Goal: Task Accomplishment & Management: Use online tool/utility

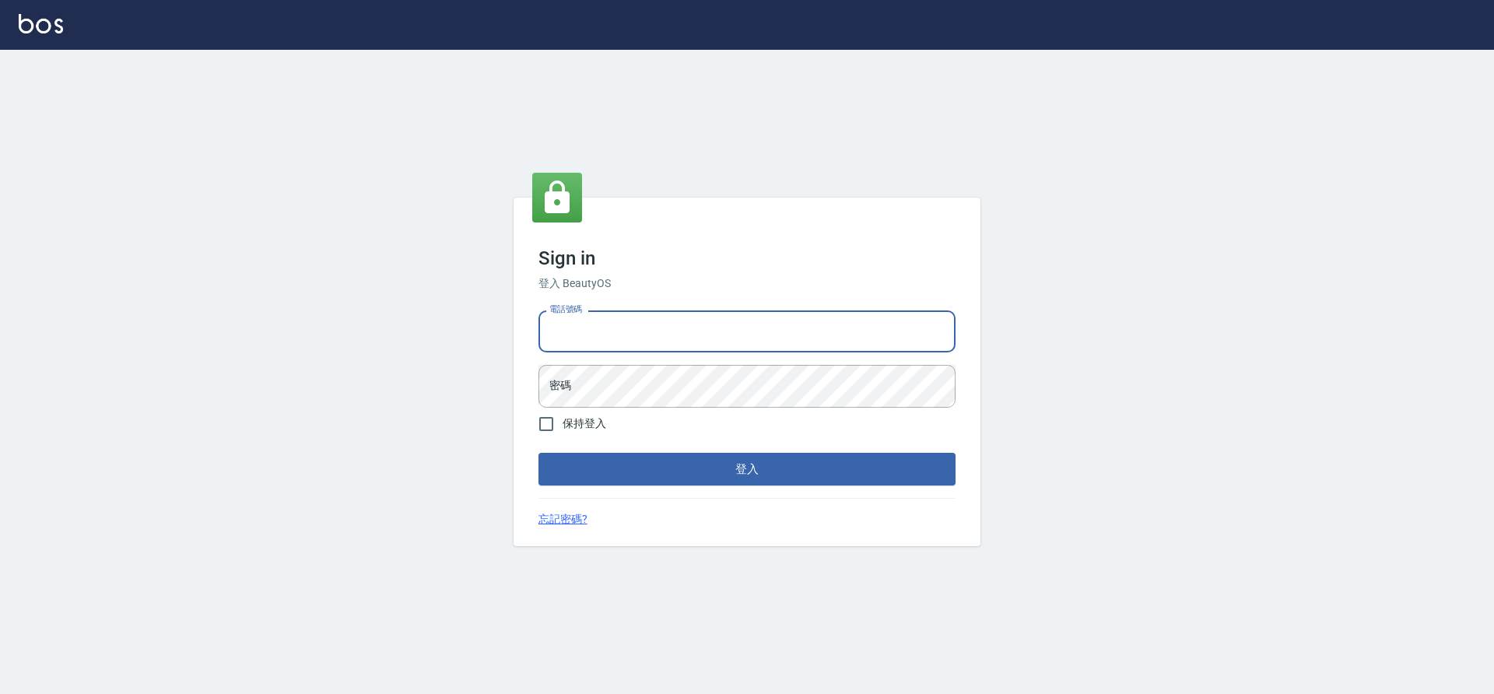
click at [656, 329] on input "電話號碼" at bounding box center [746, 331] width 417 height 42
type input "7805667"
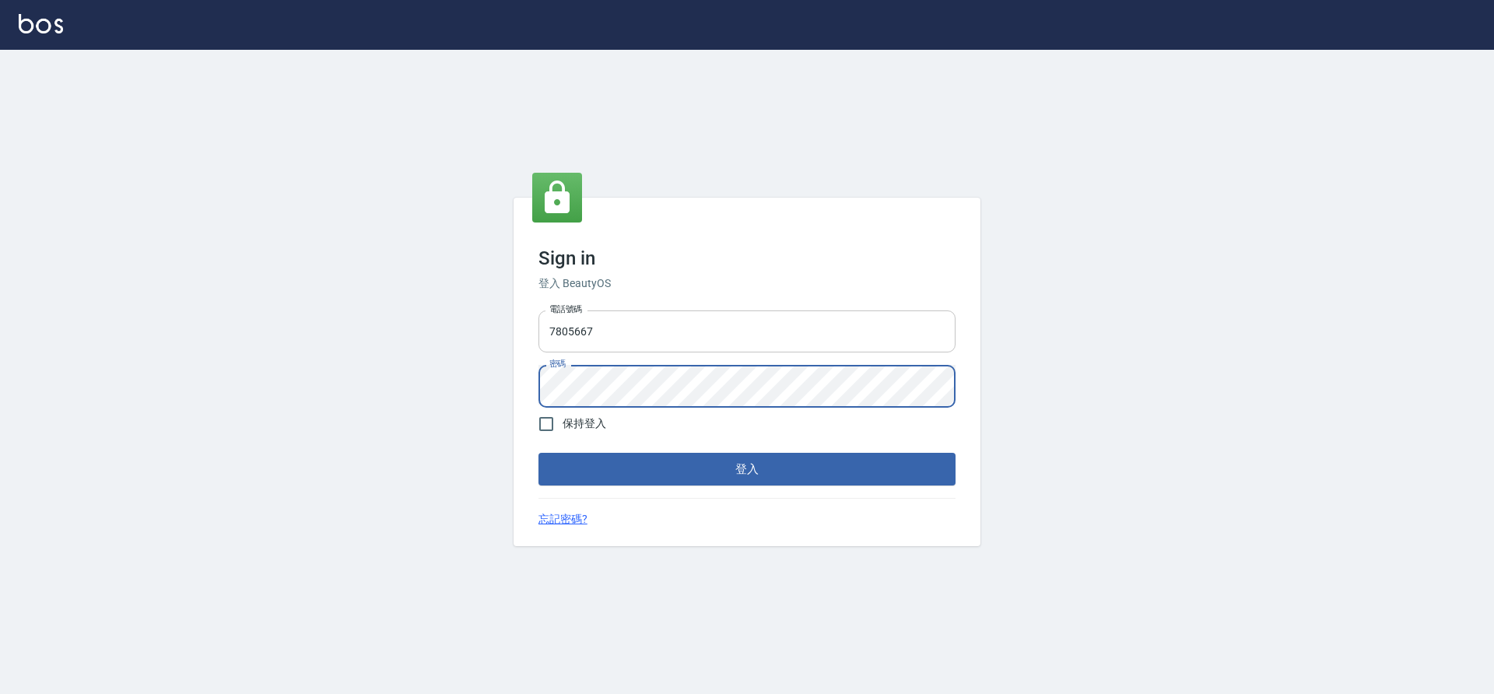
click at [538, 453] on button "登入" at bounding box center [746, 469] width 417 height 33
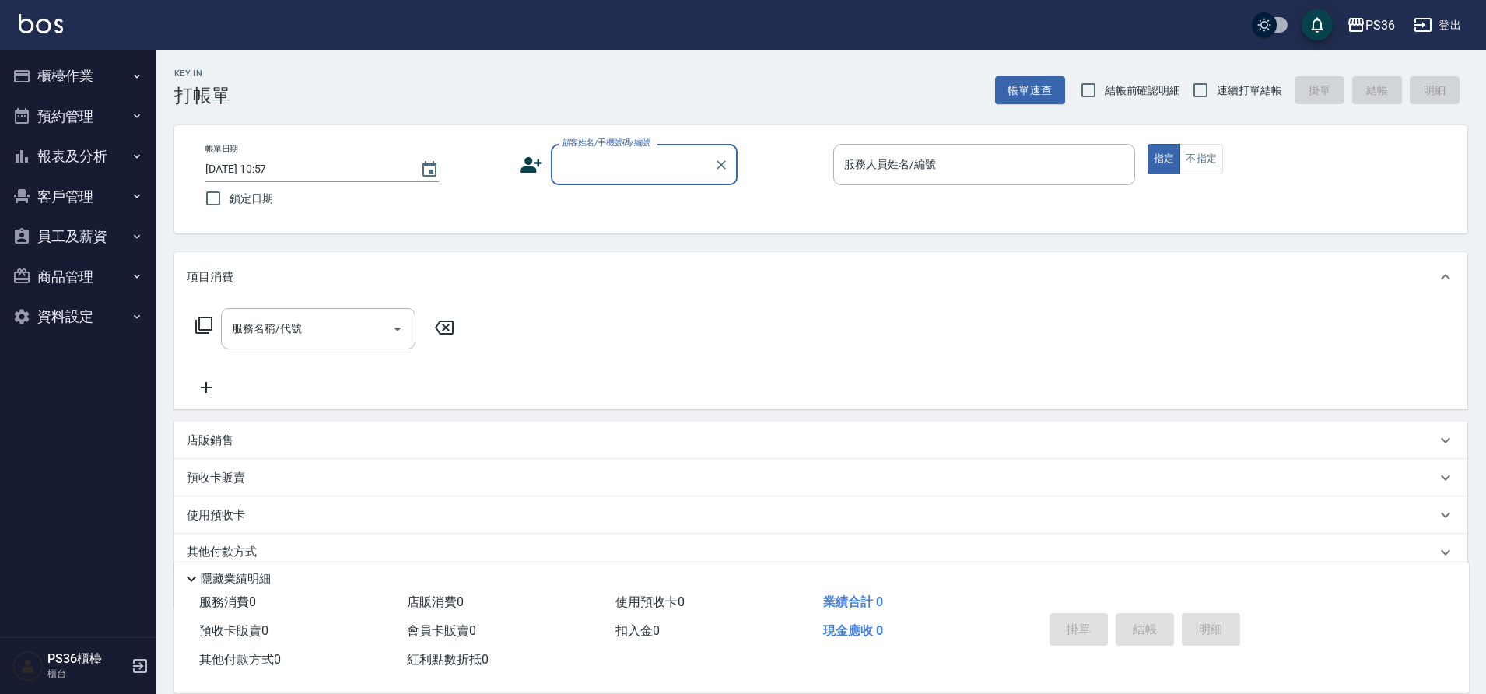
click at [71, 63] on button "櫃檯作業" at bounding box center [77, 76] width 143 height 40
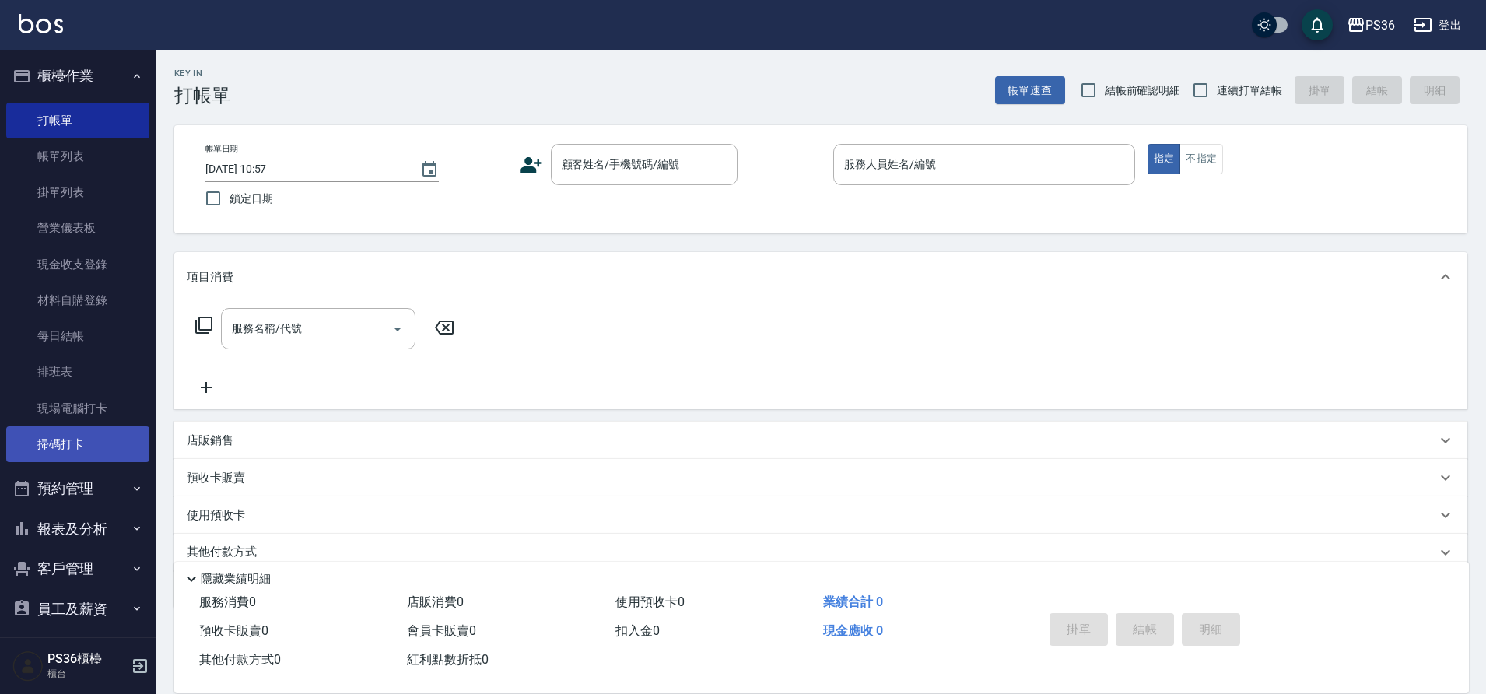
click at [107, 437] on link "掃碼打卡" at bounding box center [77, 444] width 143 height 36
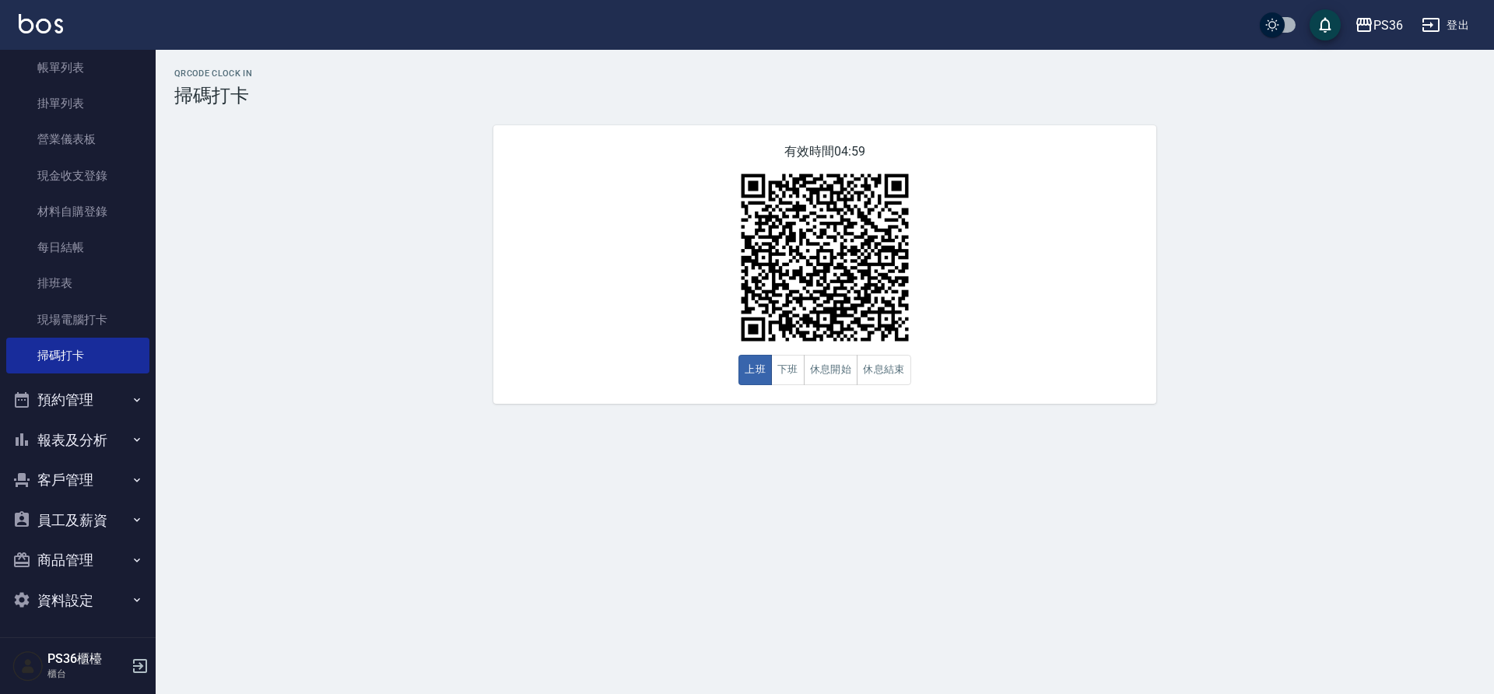
scroll to position [90, 0]
click at [66, 454] on button "報表及分析" at bounding box center [77, 439] width 143 height 40
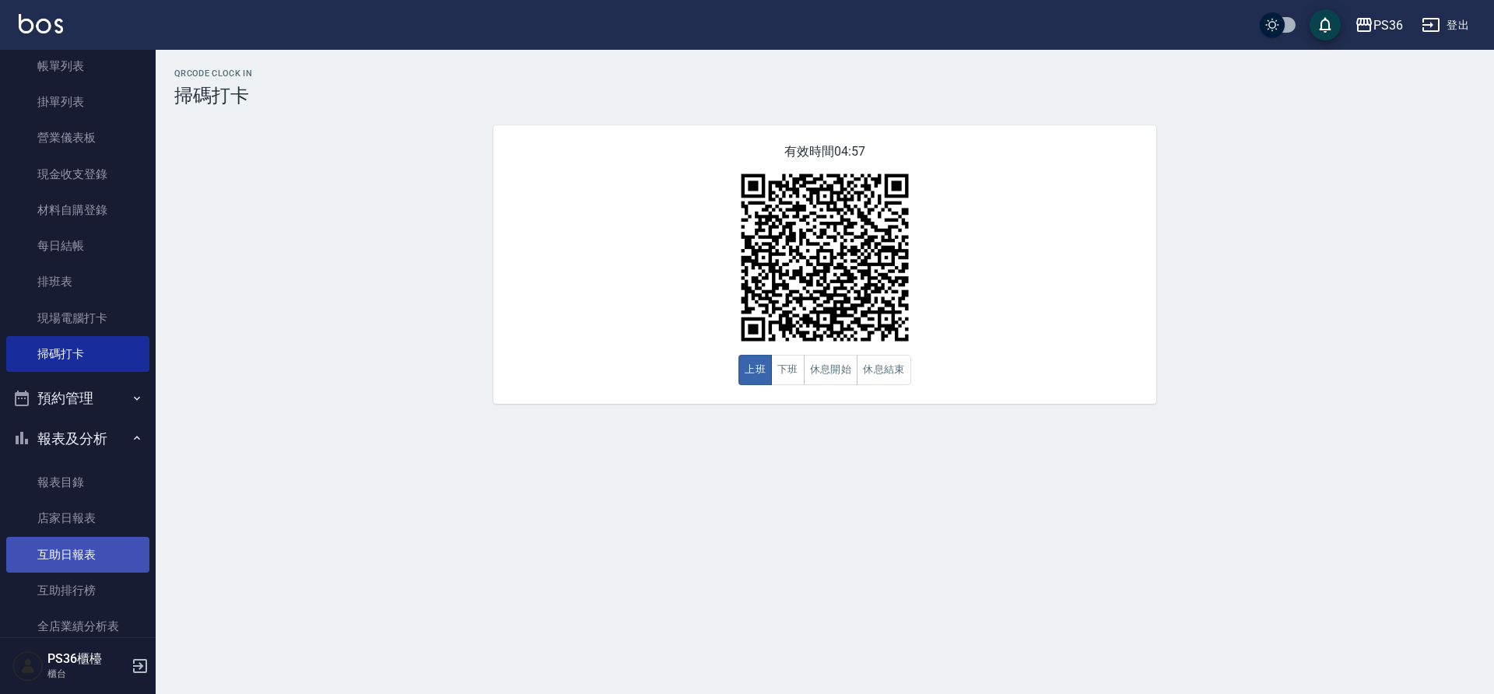
click at [79, 548] on link "互助日報表" at bounding box center [77, 555] width 143 height 36
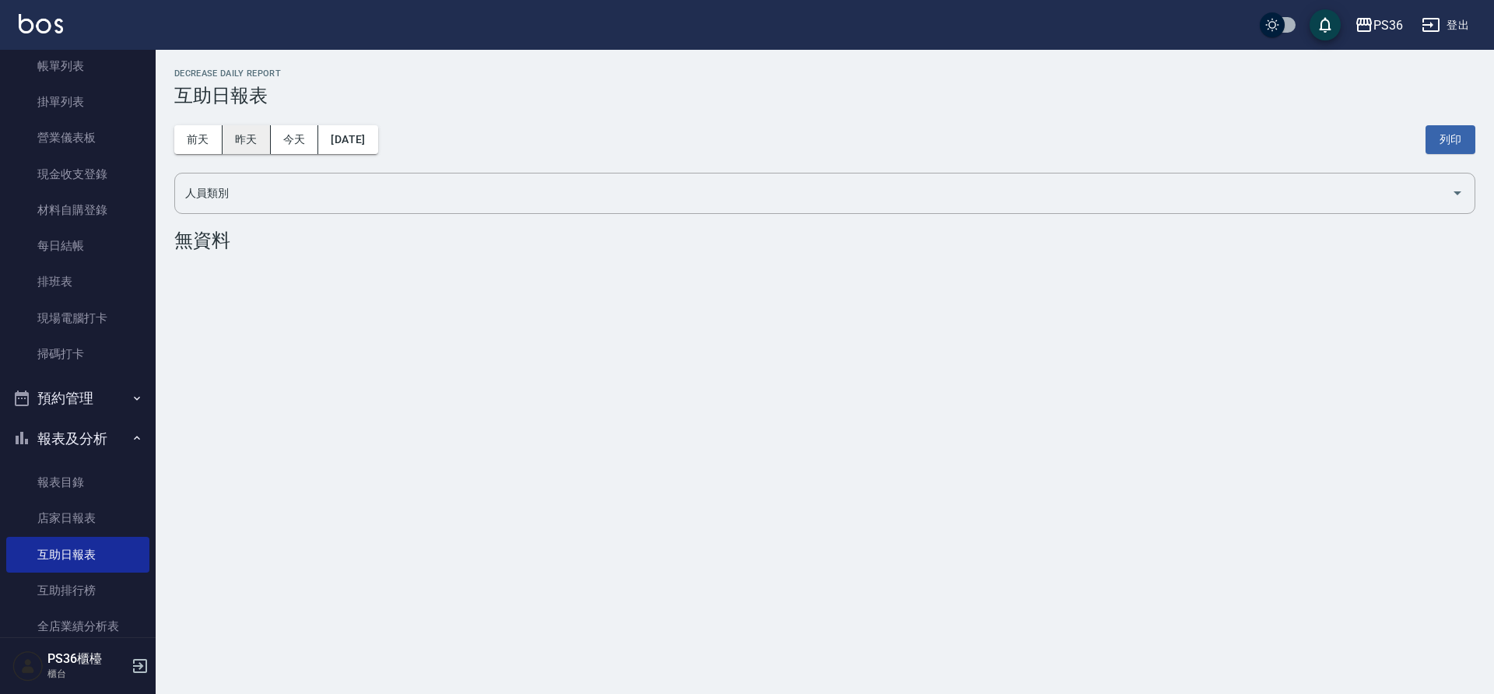
click at [247, 138] on button "昨天" at bounding box center [247, 139] width 48 height 29
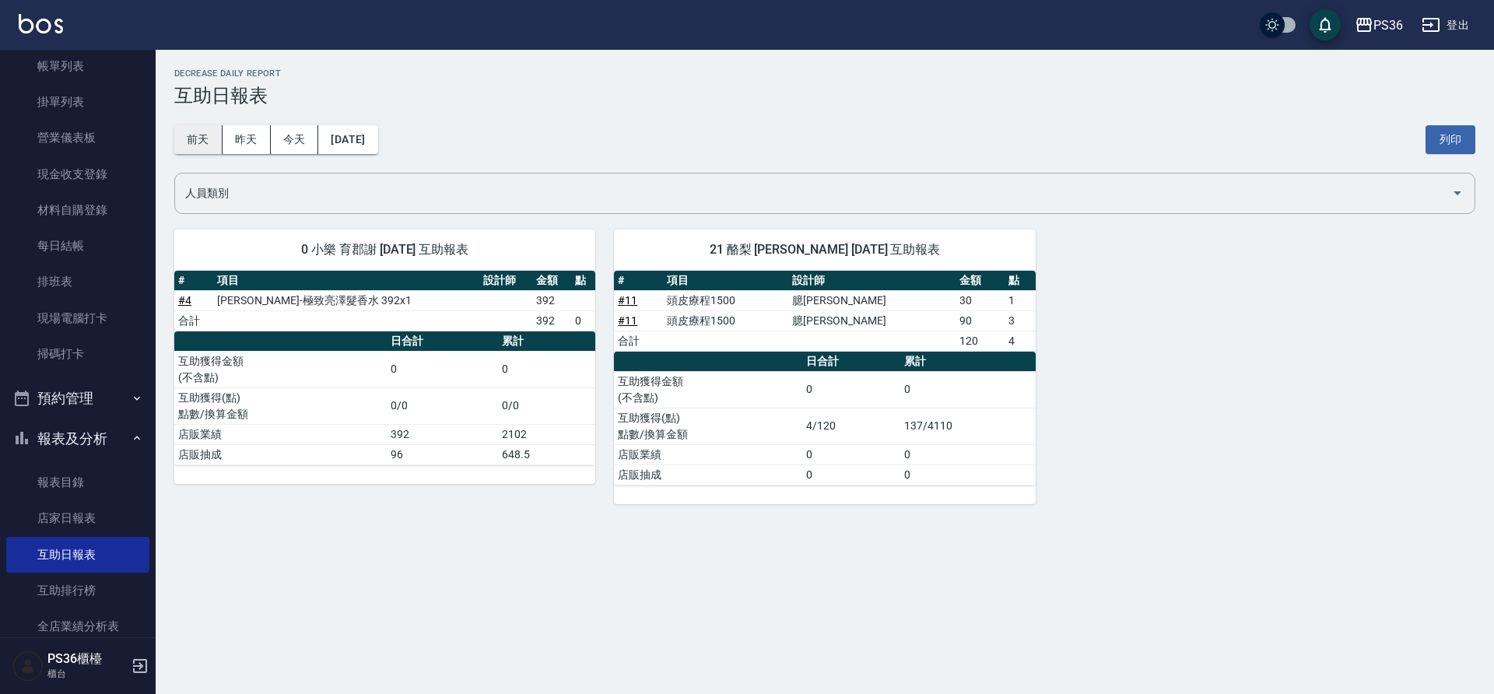
click at [205, 138] on button "前天" at bounding box center [198, 139] width 48 height 29
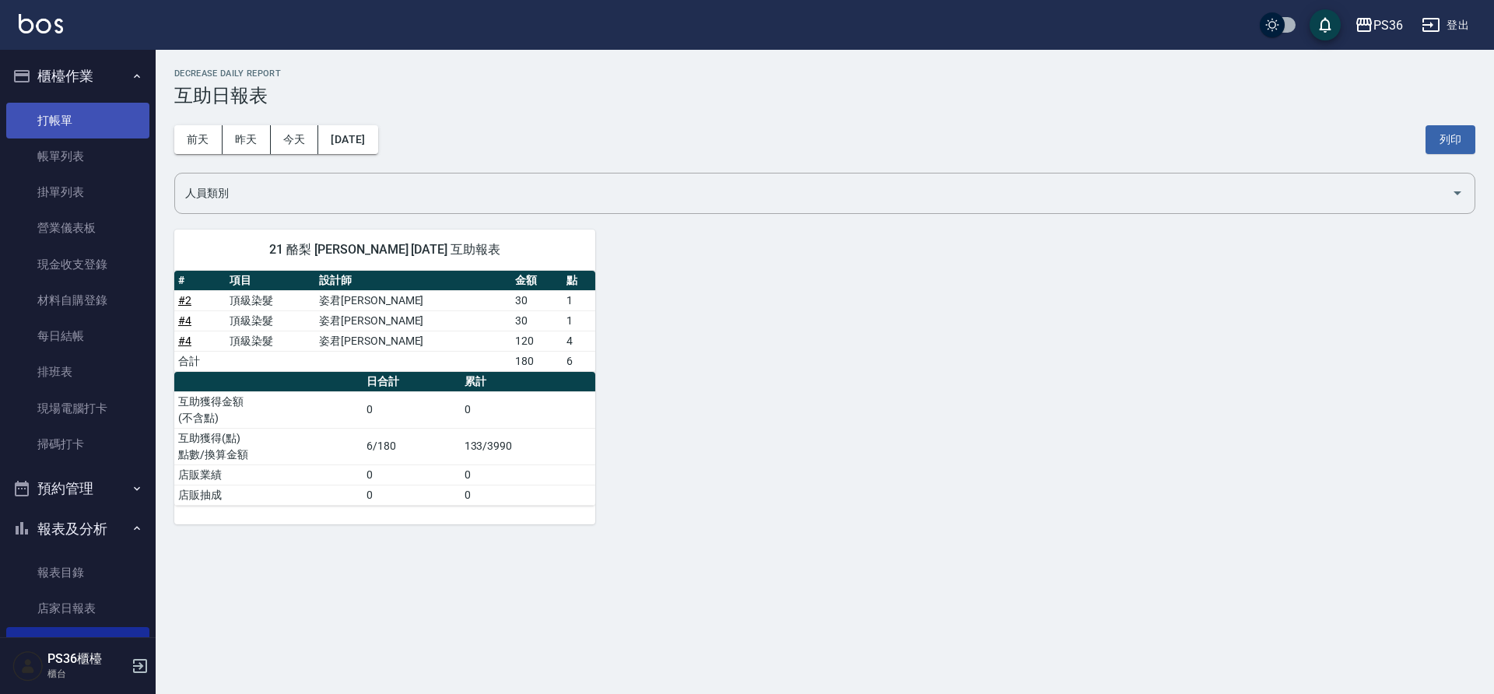
click at [101, 113] on link "打帳單" at bounding box center [77, 121] width 143 height 36
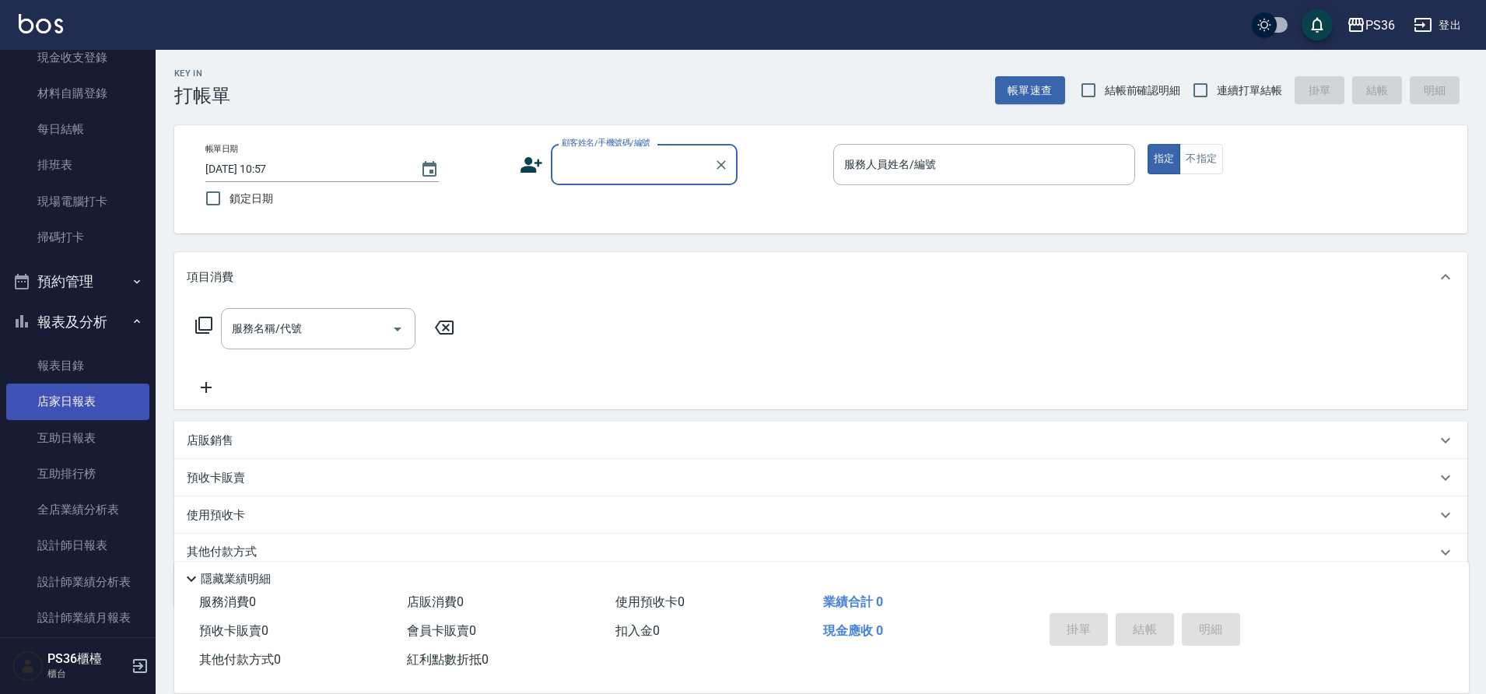
scroll to position [311, 0]
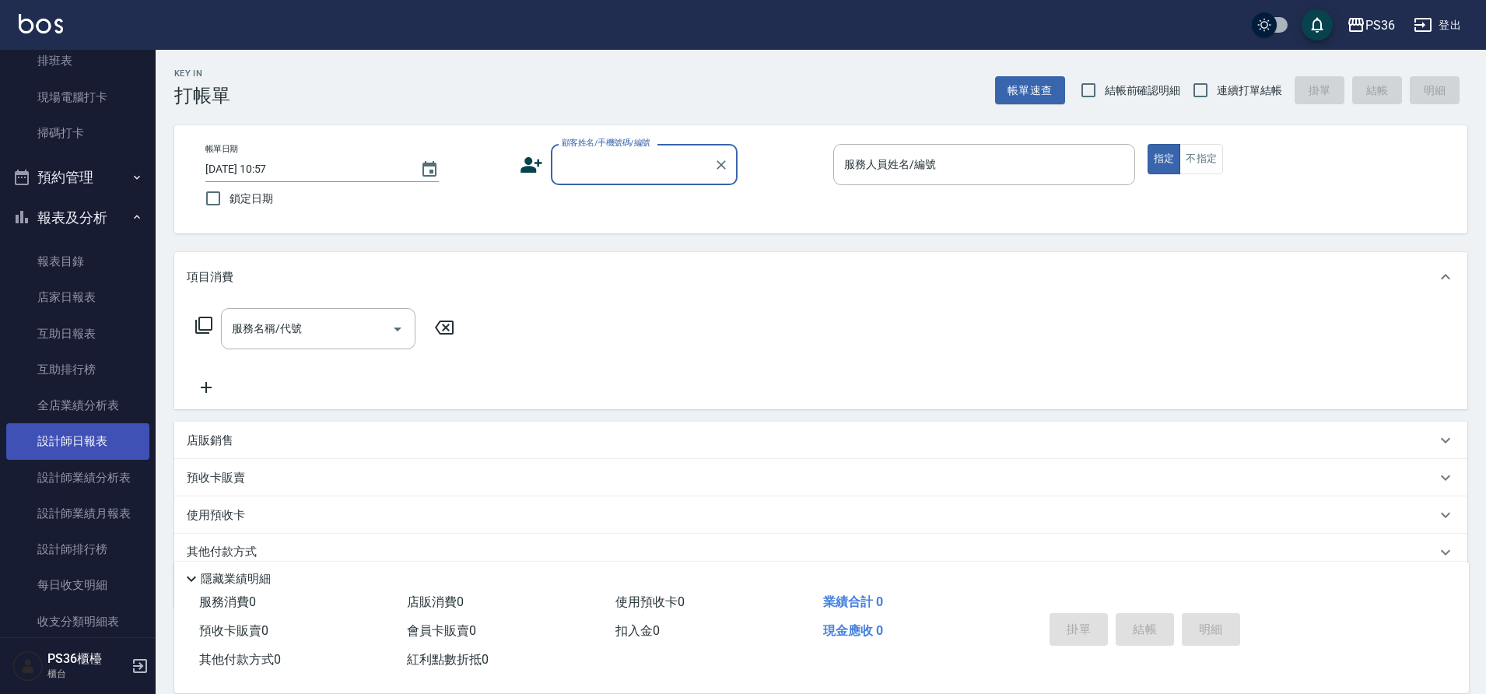
click at [89, 456] on link "設計師日報表" at bounding box center [77, 441] width 143 height 36
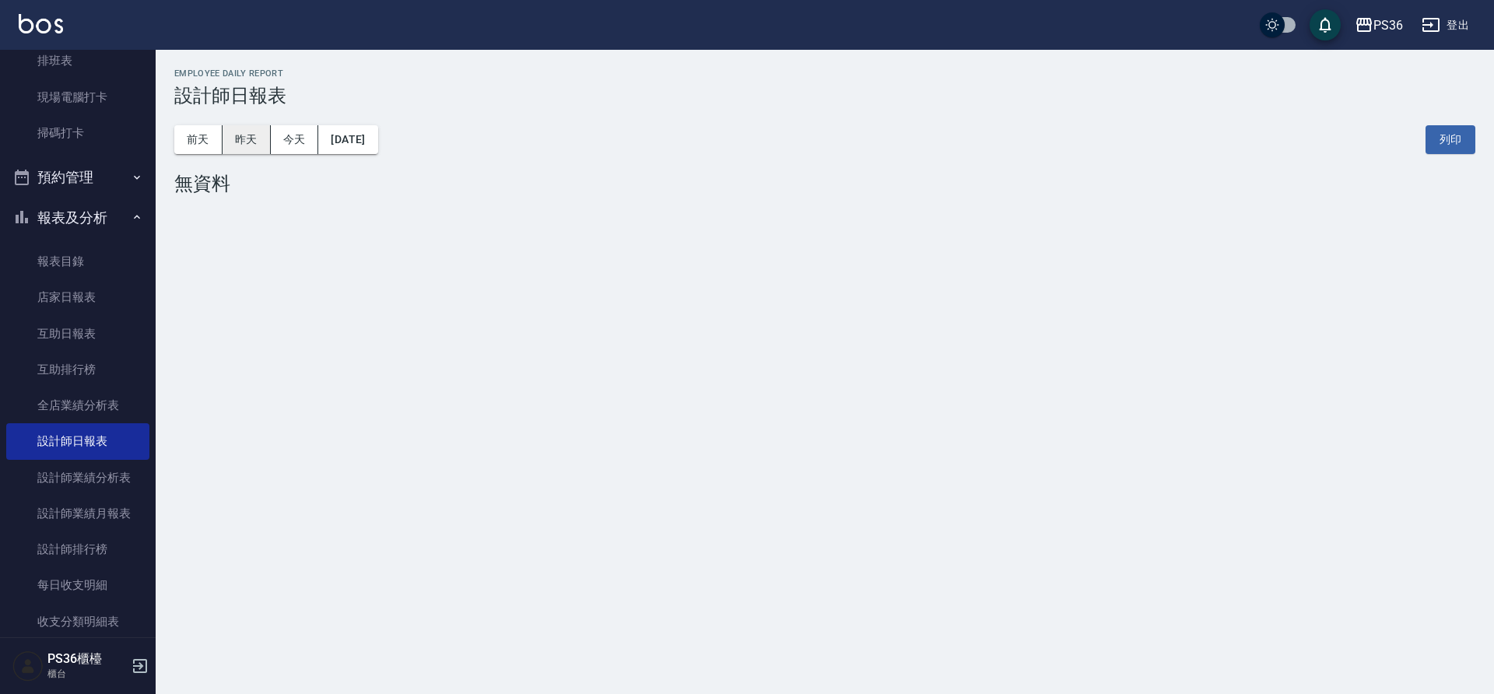
click at [248, 145] on button "昨天" at bounding box center [247, 139] width 48 height 29
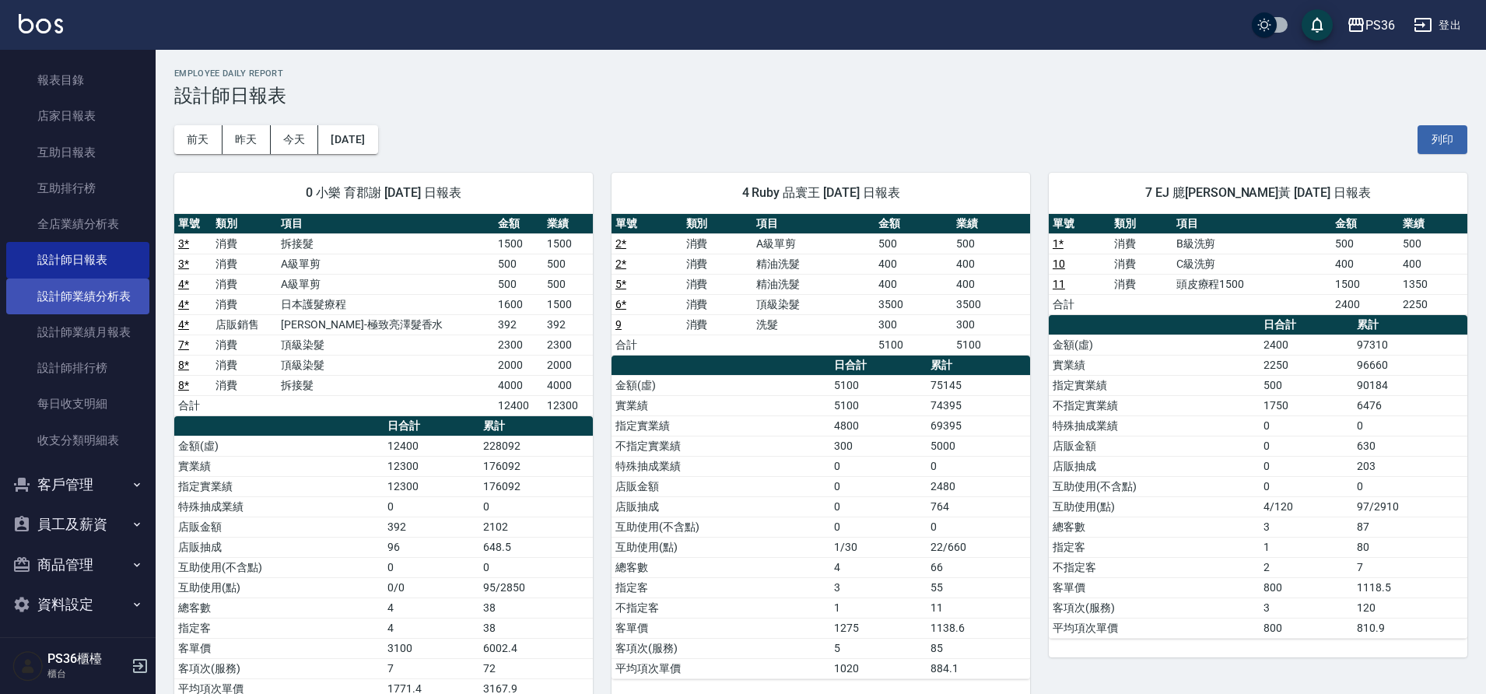
scroll to position [499, 0]
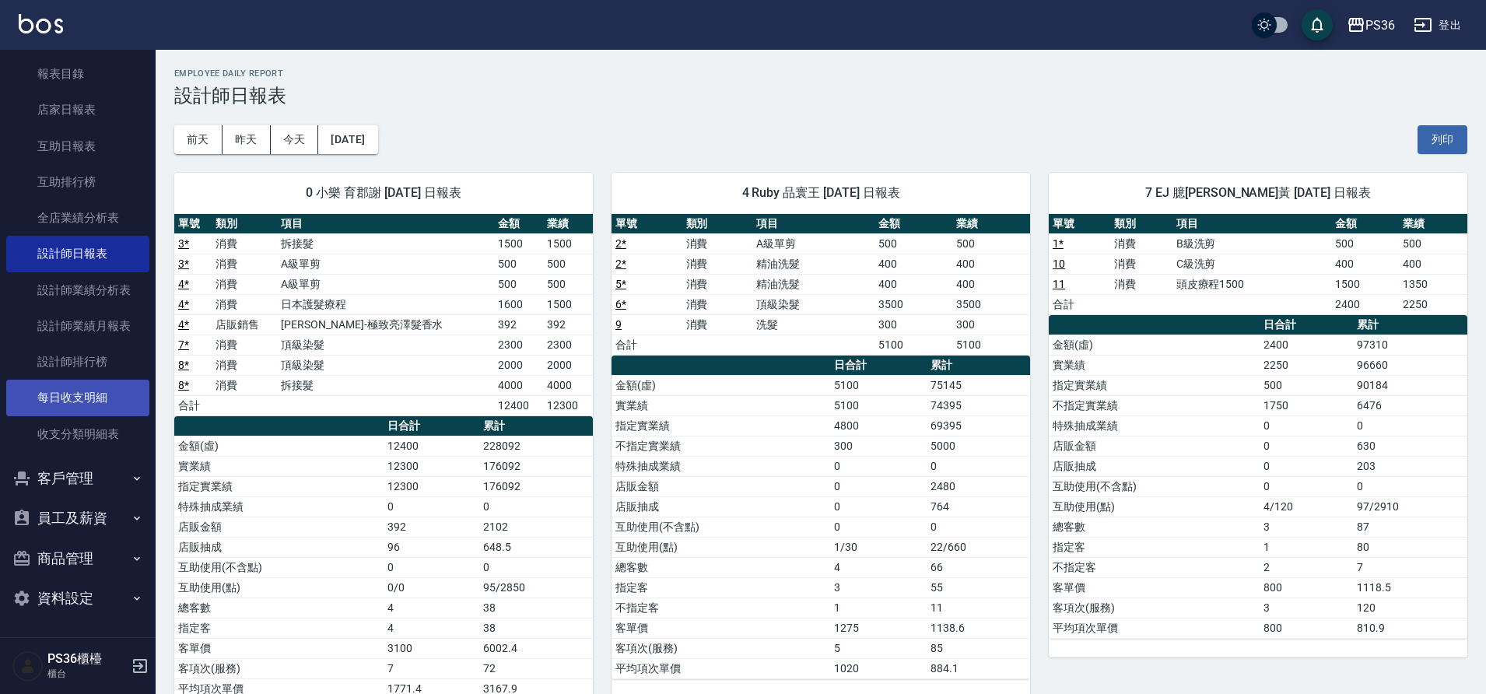
click at [68, 403] on link "每日收支明細" at bounding box center [77, 398] width 143 height 36
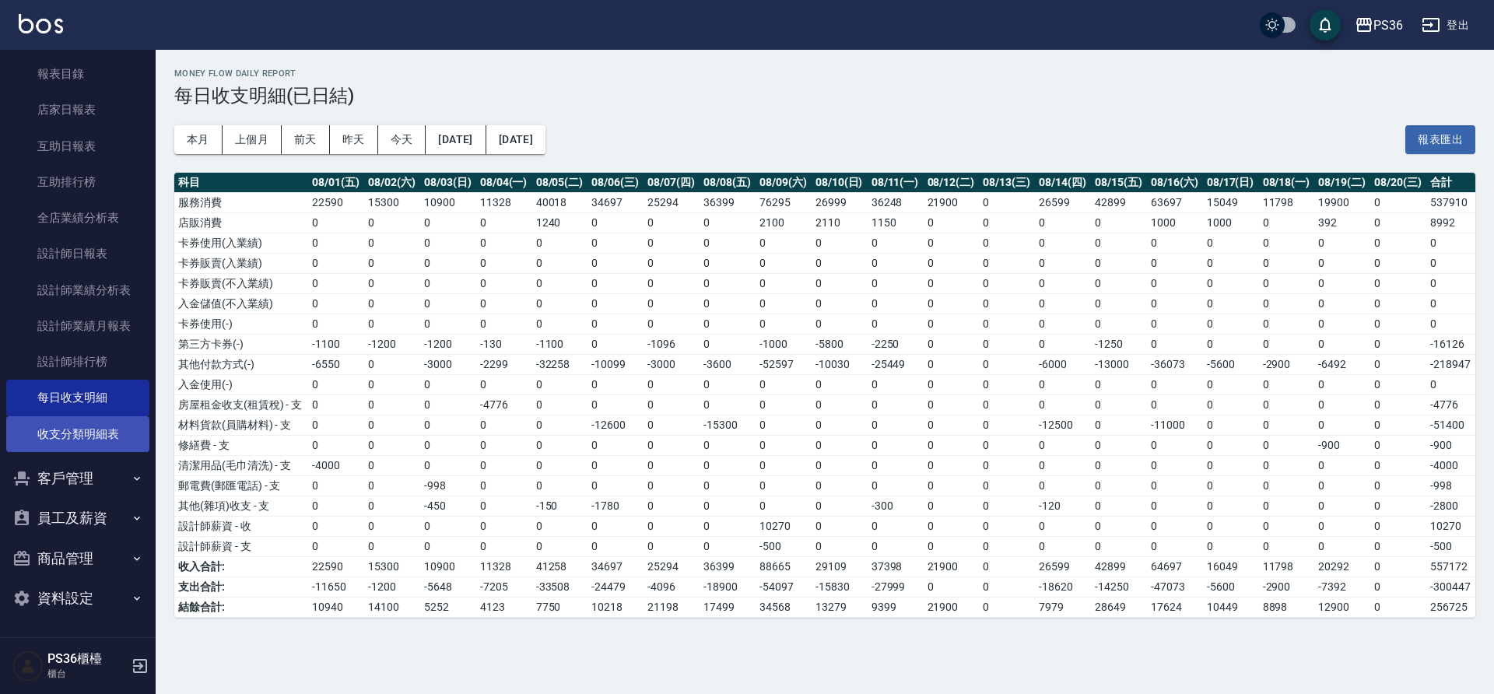
click at [88, 430] on link "收支分類明細表" at bounding box center [77, 434] width 143 height 36
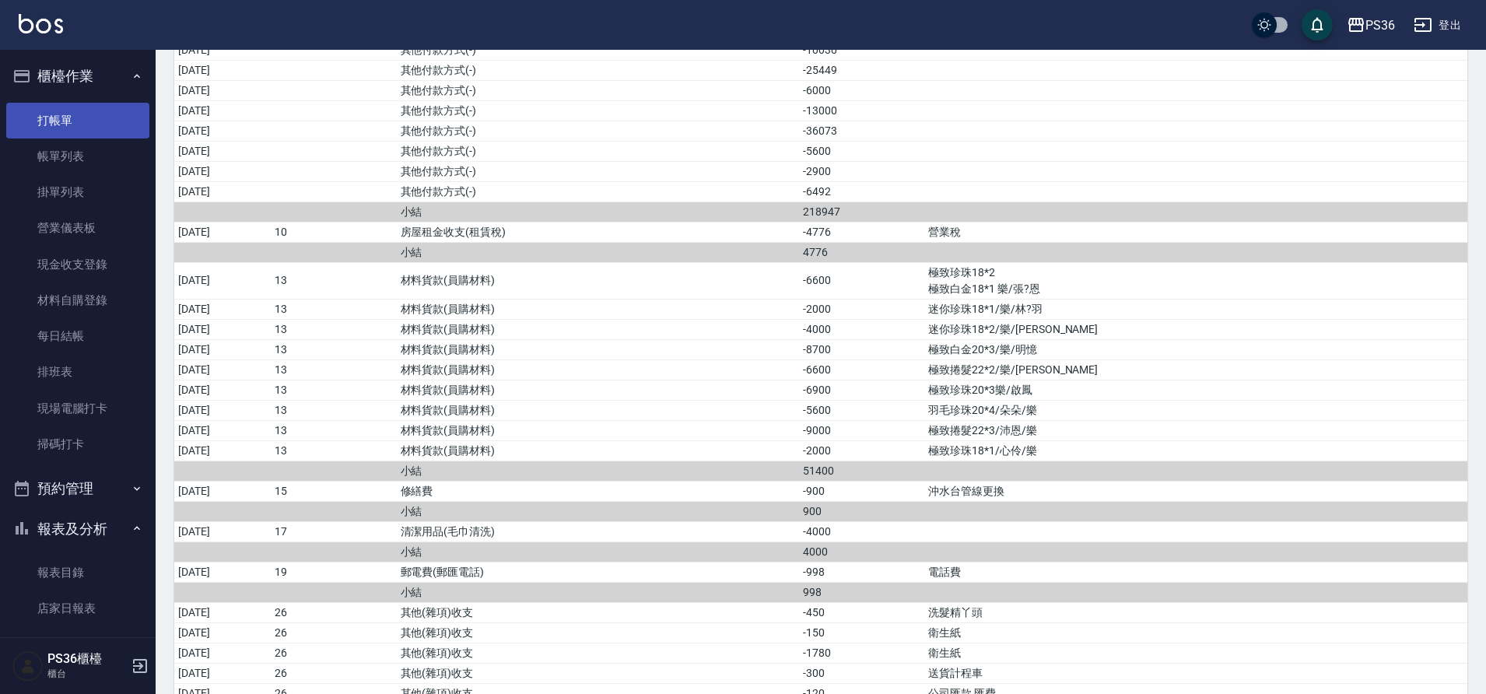
click at [103, 137] on link "打帳單" at bounding box center [77, 121] width 143 height 36
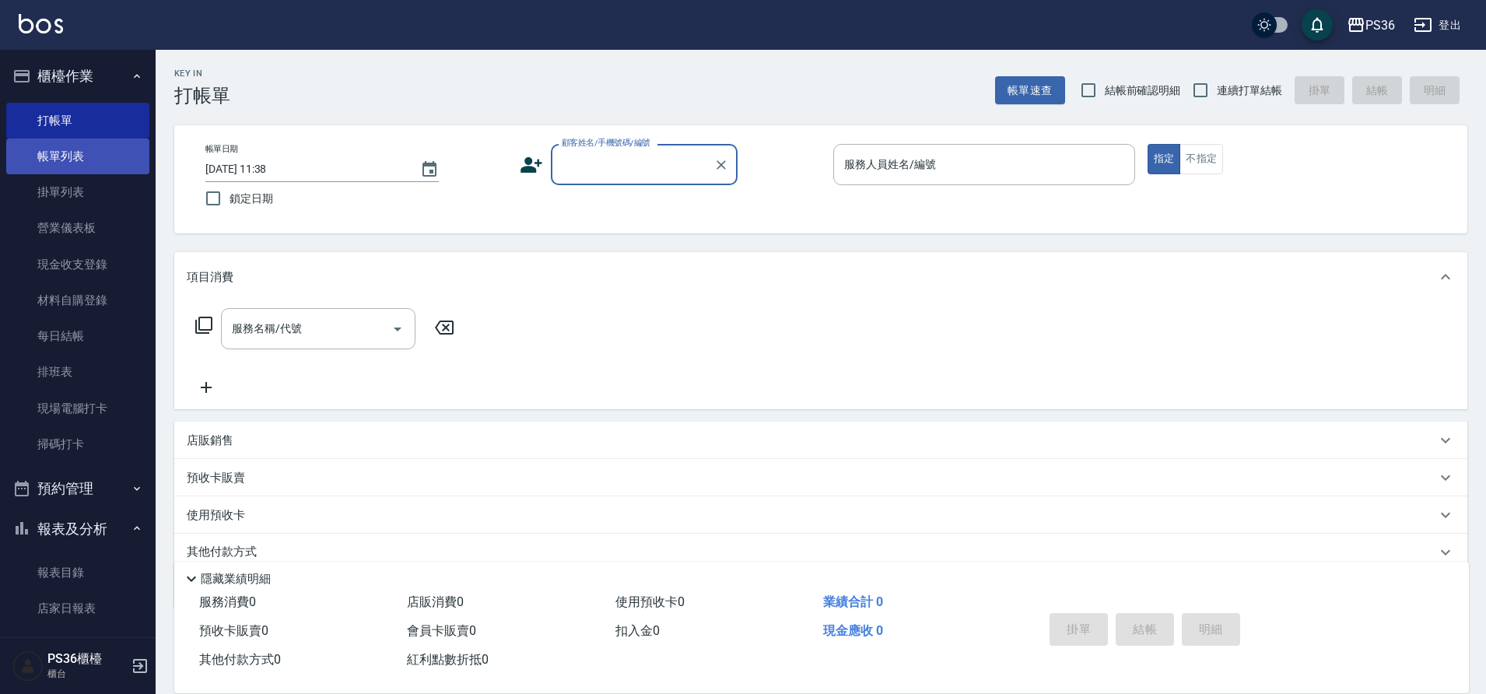
click at [103, 138] on link "帳單列表" at bounding box center [77, 156] width 143 height 36
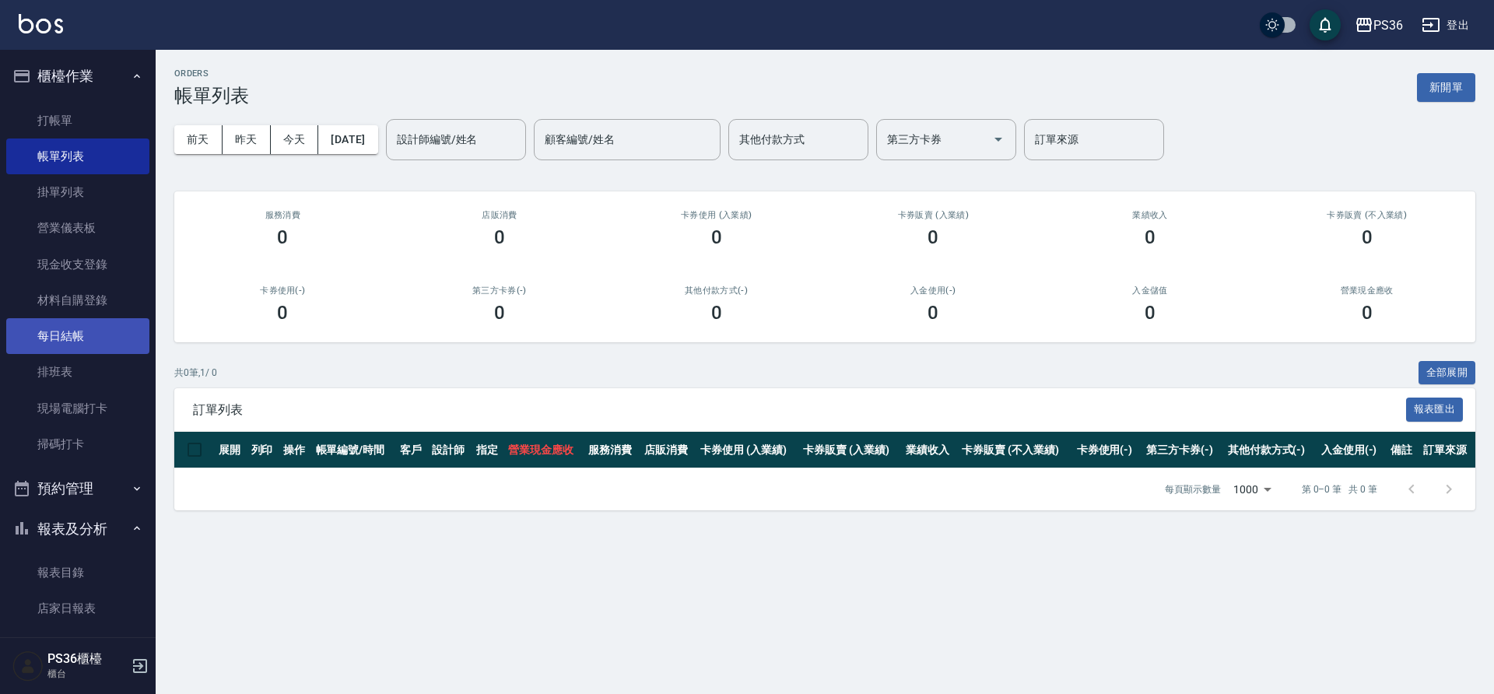
click at [54, 334] on link "每日結帳" at bounding box center [77, 336] width 143 height 36
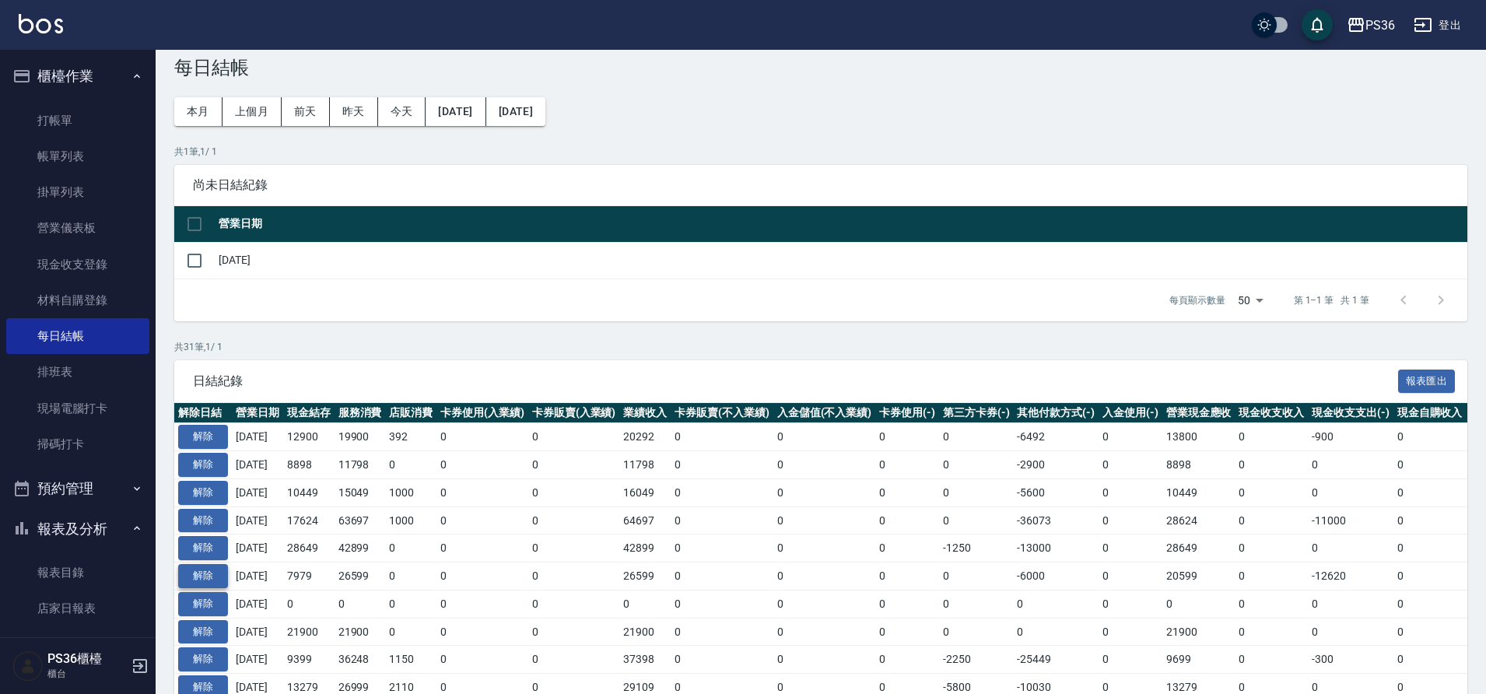
scroll to position [78, 0]
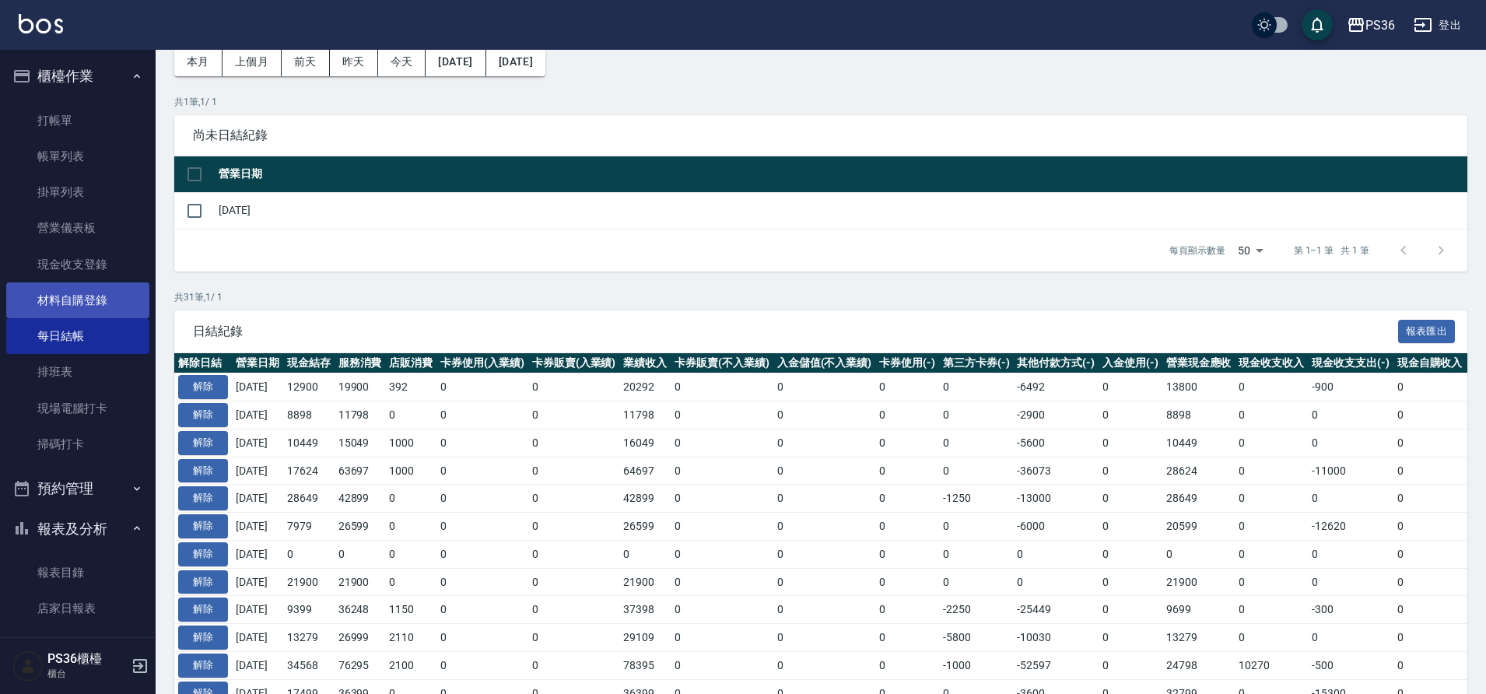
click at [100, 293] on link "材料自購登錄" at bounding box center [77, 300] width 143 height 36
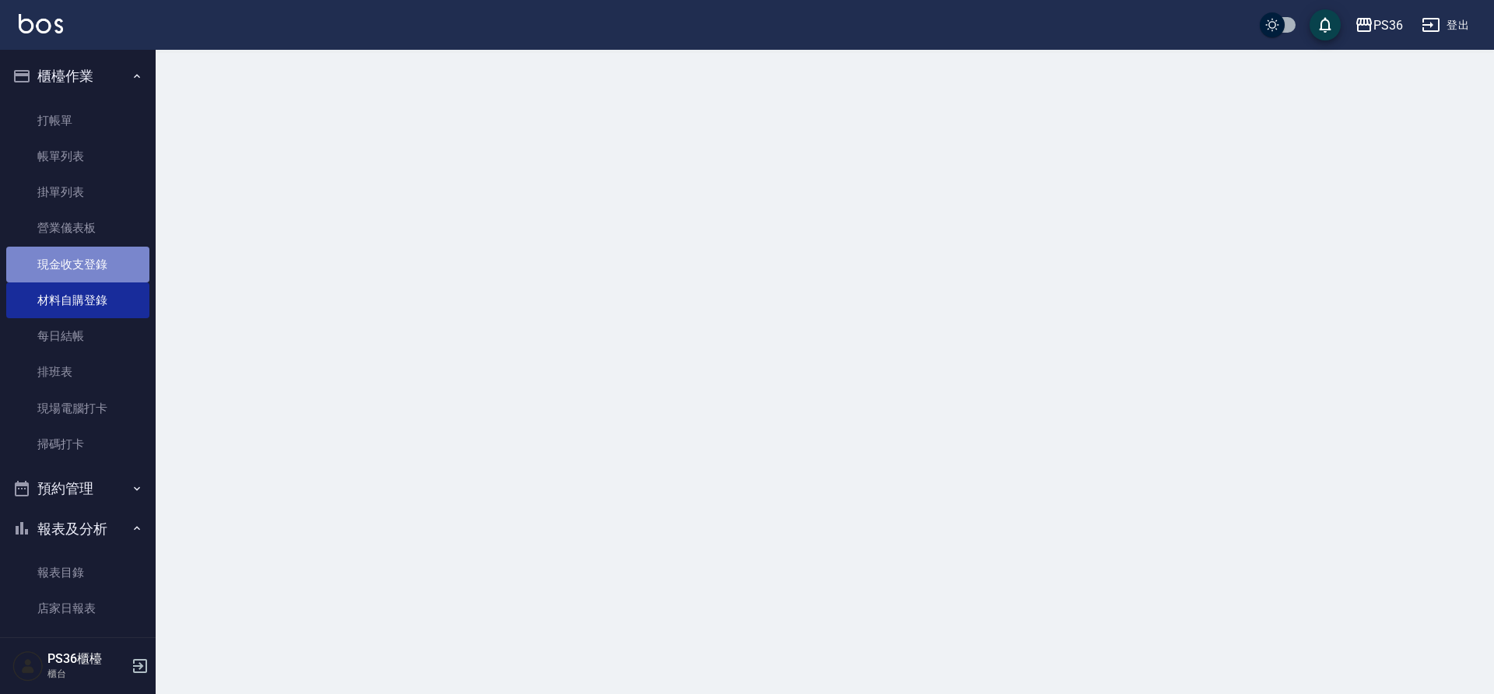
click at [82, 251] on link "現金收支登錄" at bounding box center [77, 265] width 143 height 36
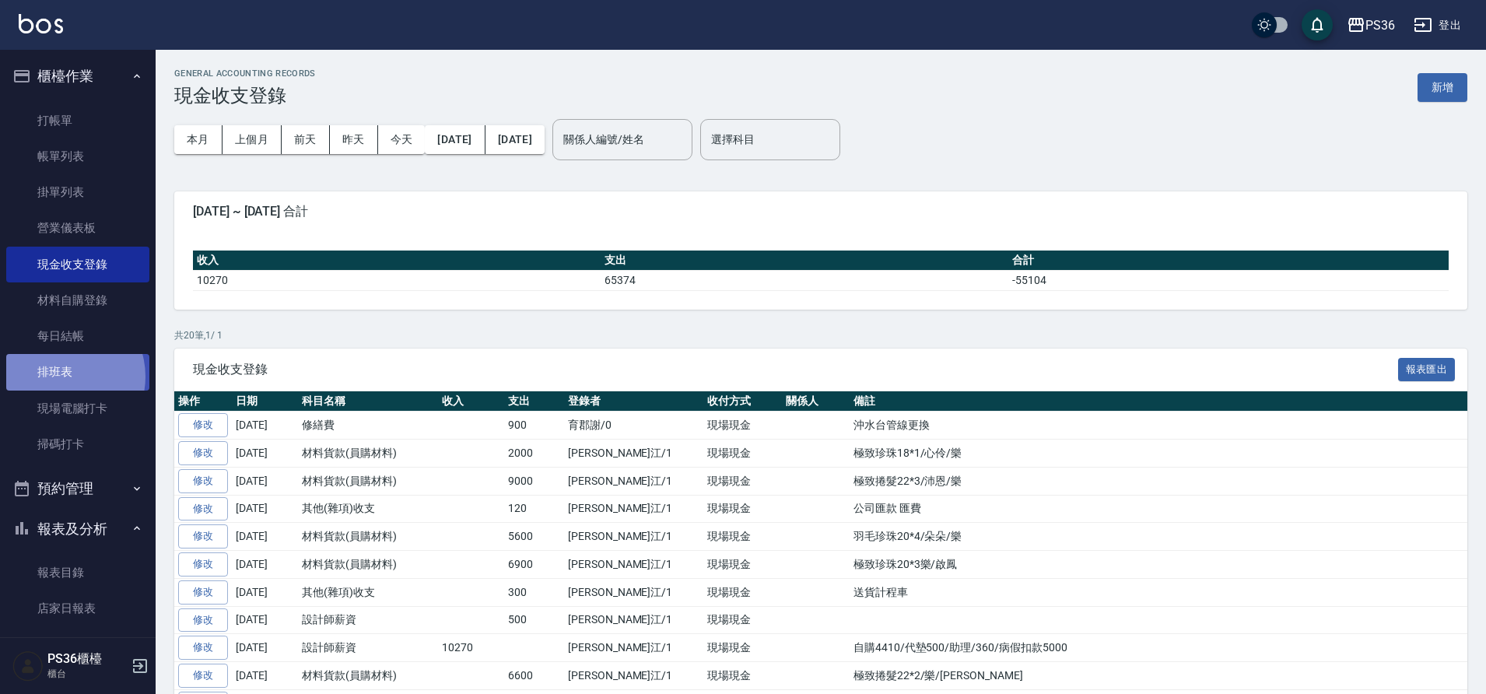
click at [60, 377] on link "排班表" at bounding box center [77, 372] width 143 height 36
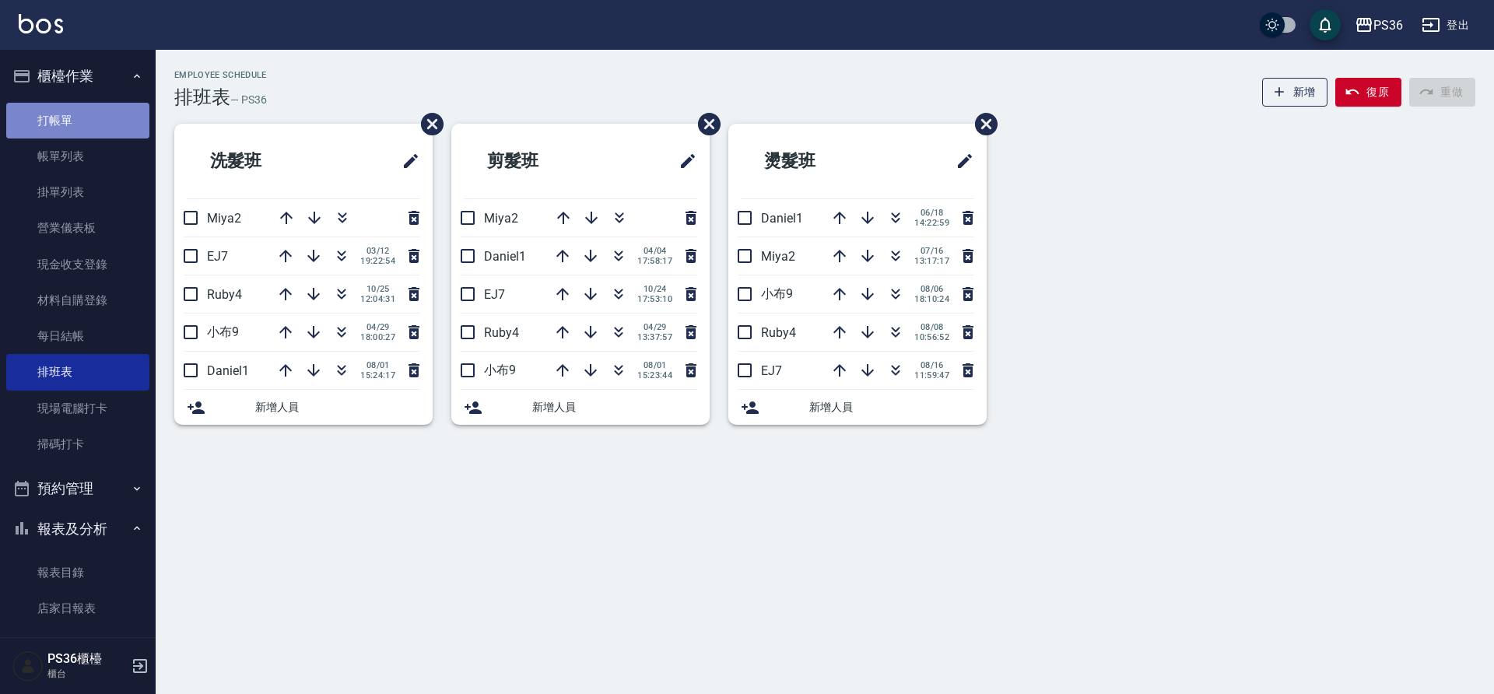
click at [104, 119] on link "打帳單" at bounding box center [77, 121] width 143 height 36
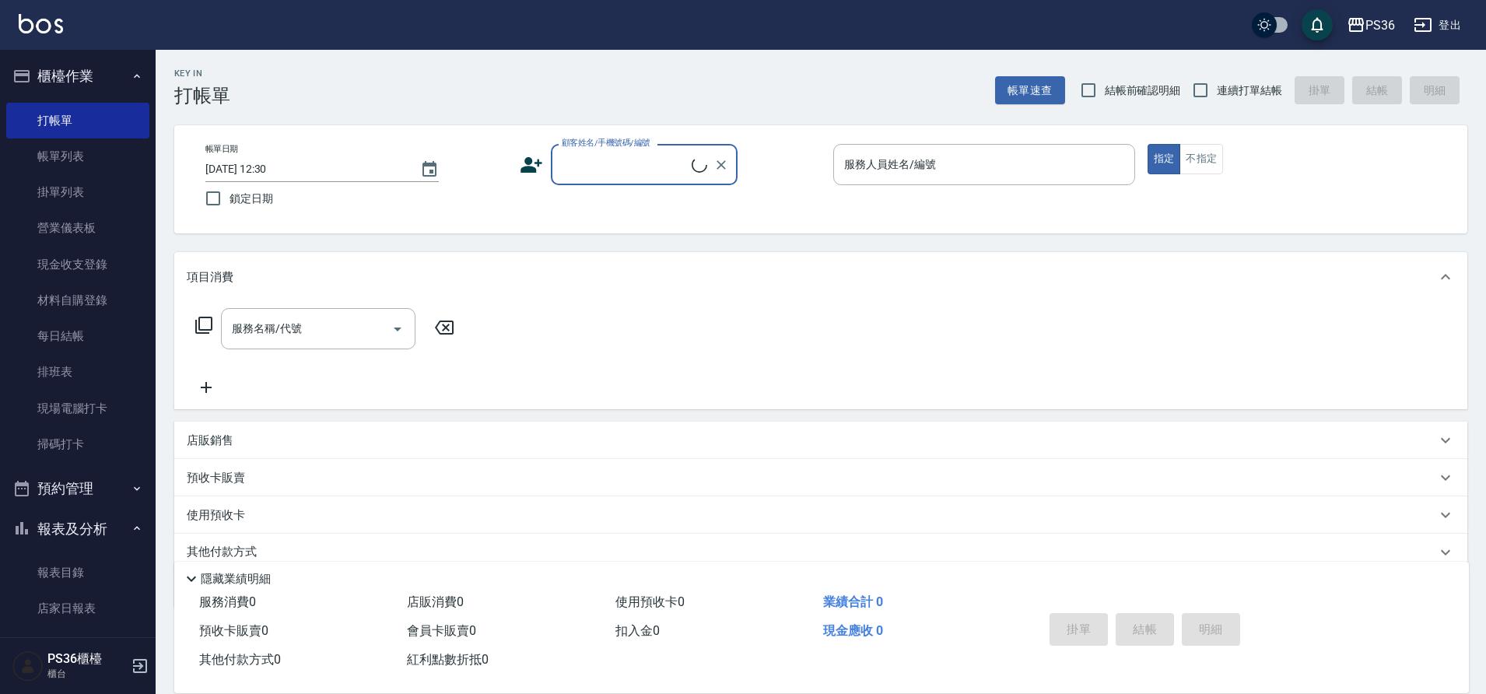
click at [657, 170] on input "顧客姓名/手機號碼/編號" at bounding box center [625, 164] width 134 height 27
click at [637, 203] on li "[PERSON_NAME]/0972775779/" at bounding box center [644, 204] width 187 height 26
type input "[PERSON_NAME]/0972775779/"
type input "小布-9"
click at [522, 168] on icon at bounding box center [525, 169] width 9 height 7
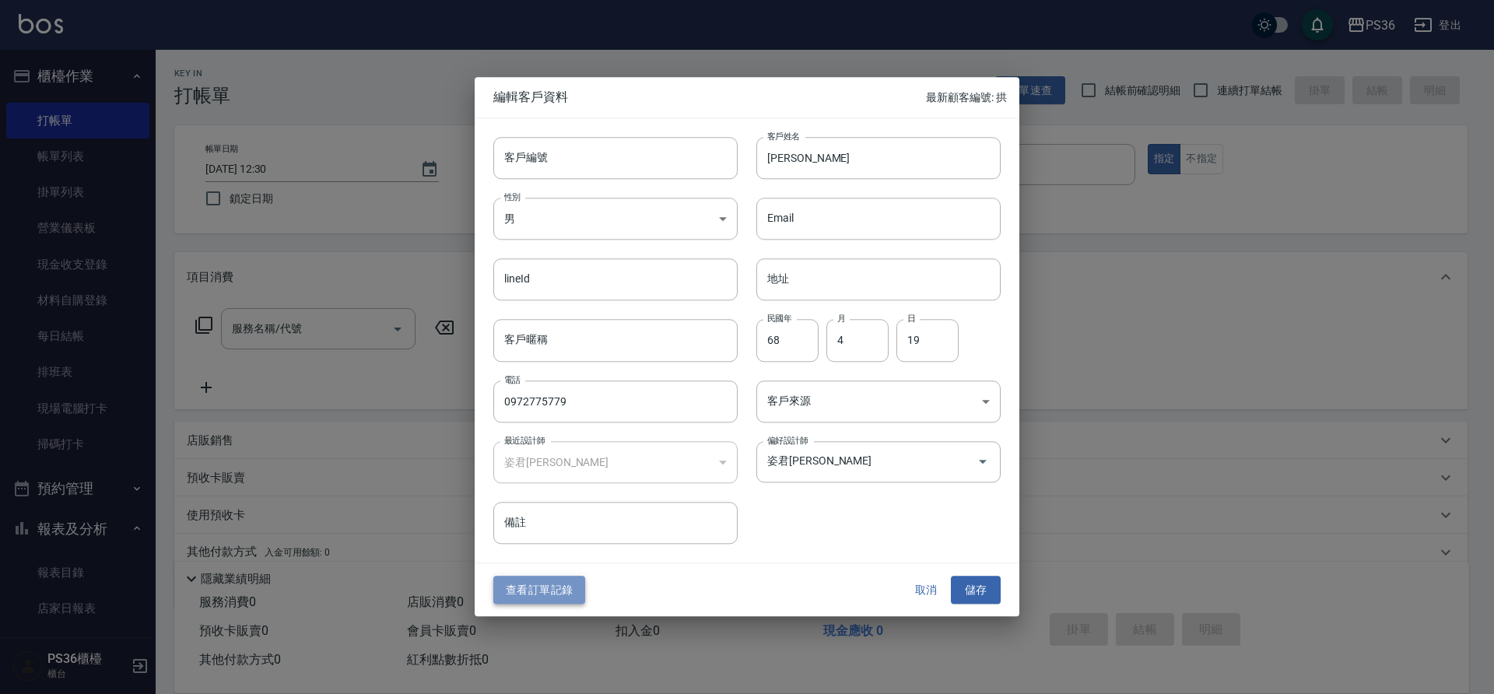
click at [525, 590] on button "查看訂單記錄" at bounding box center [539, 590] width 92 height 29
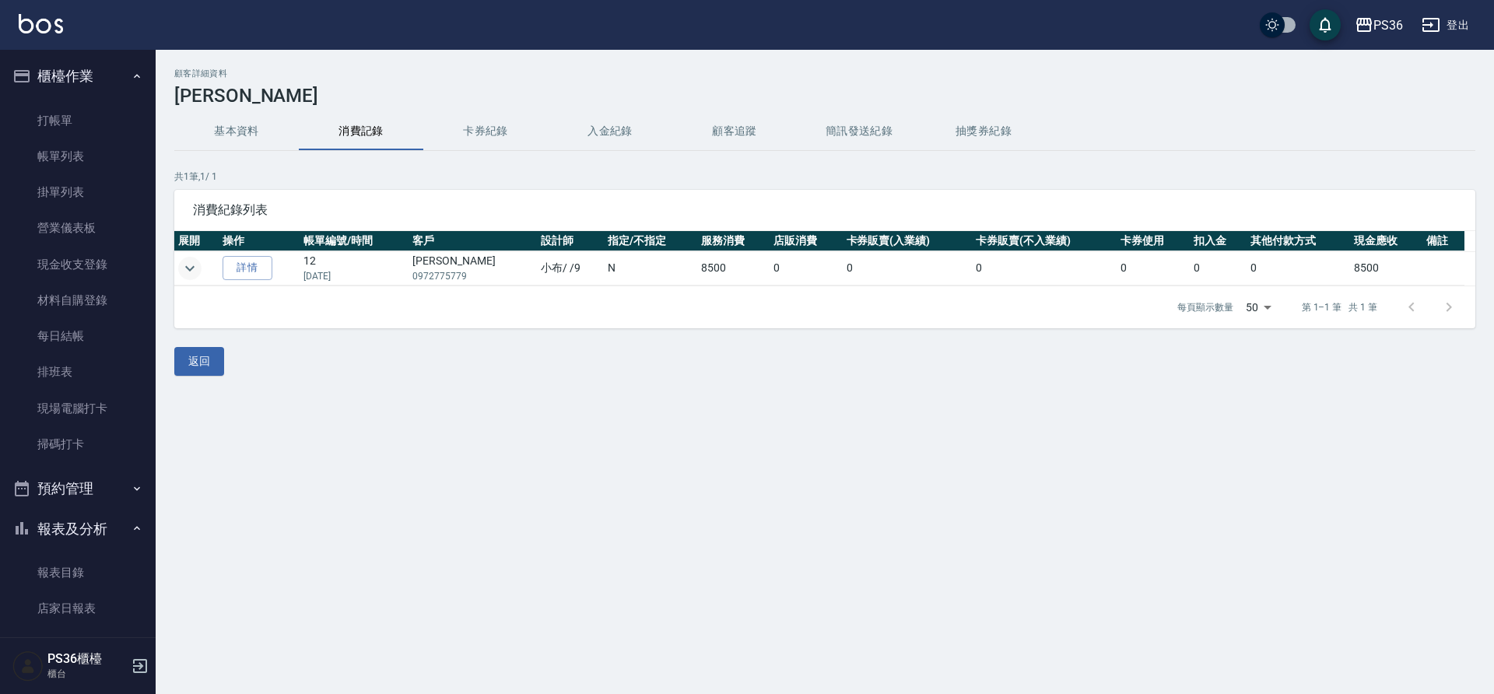
click at [179, 270] on button "expand row" at bounding box center [189, 268] width 23 height 23
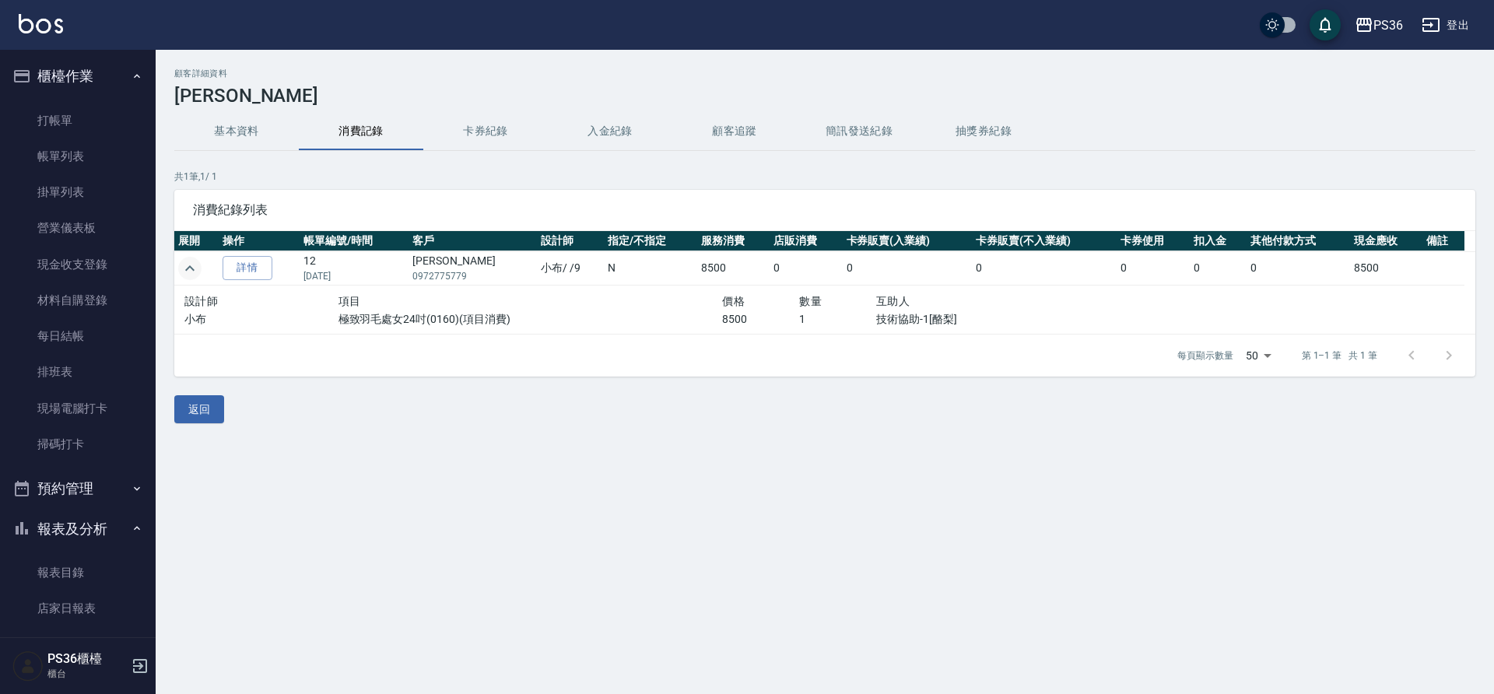
click at [179, 270] on button "expand row" at bounding box center [189, 268] width 23 height 23
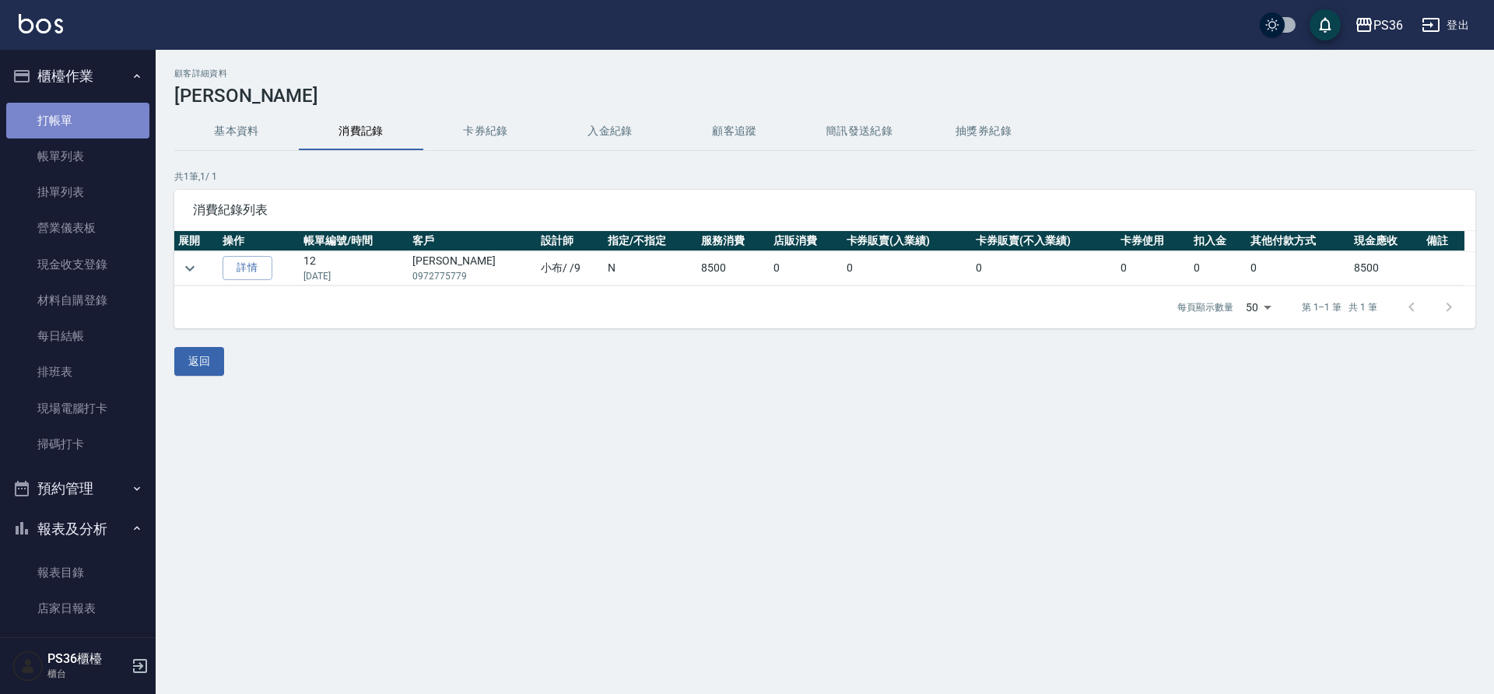
click at [95, 130] on link "打帳單" at bounding box center [77, 121] width 143 height 36
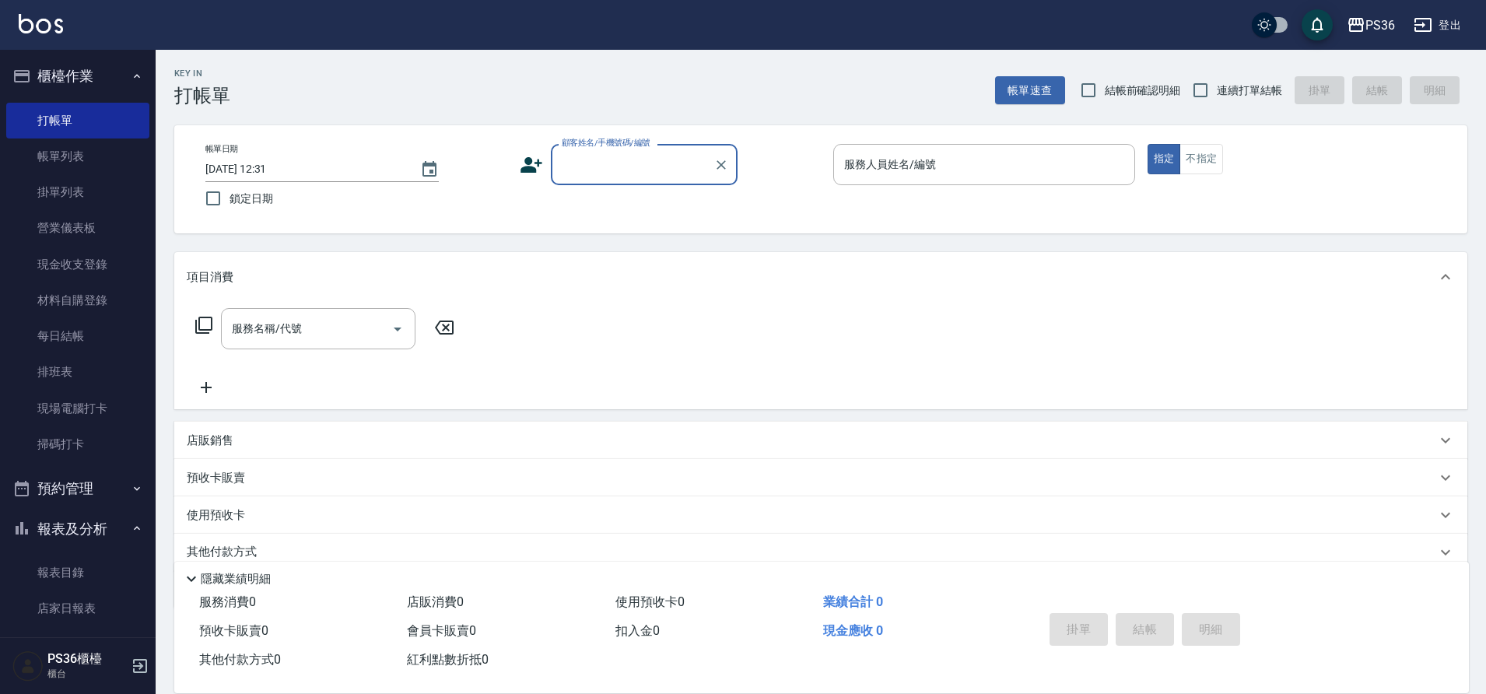
click at [599, 183] on div "顧客姓名/手機號碼/編號" at bounding box center [644, 164] width 187 height 41
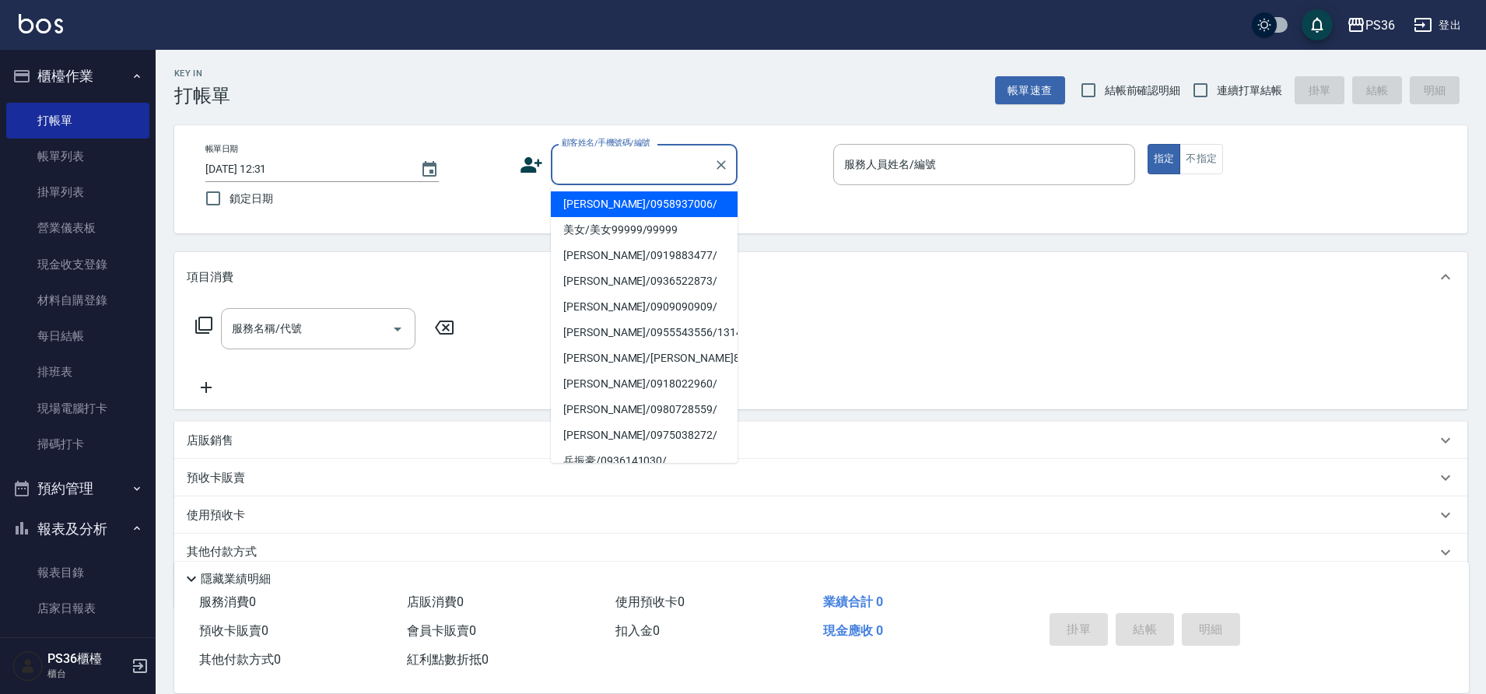
click at [408, 97] on div "Key In 打帳單 帳單速查 結帳前確認明細 連續打單結帳 掛單 結帳 明細" at bounding box center [812, 78] width 1312 height 57
